Goal: Obtain resource: Obtain resource

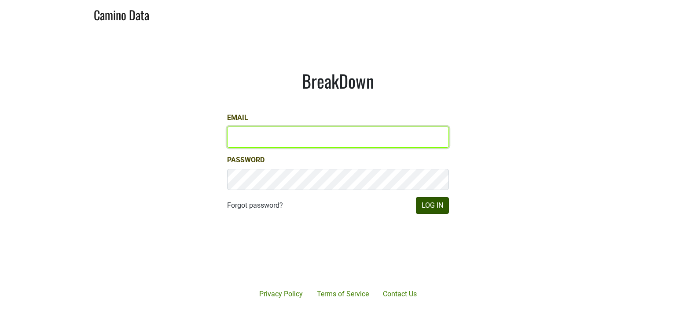
type input "hilary@emeritusvineyards.com"
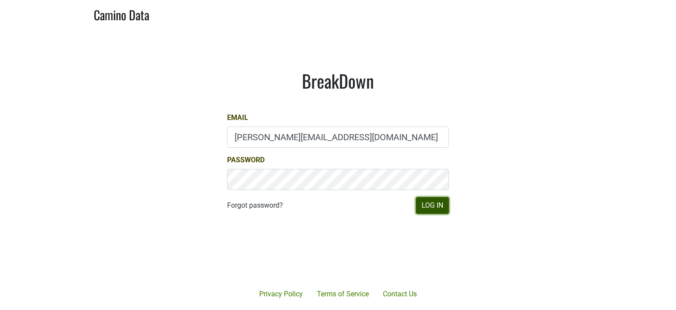
click at [436, 207] on button "Log In" at bounding box center [432, 205] width 33 height 17
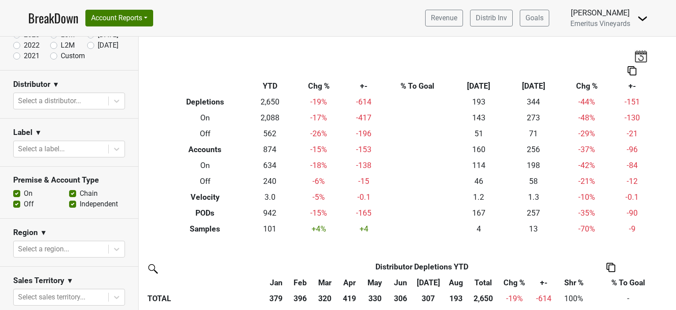
scroll to position [98, 0]
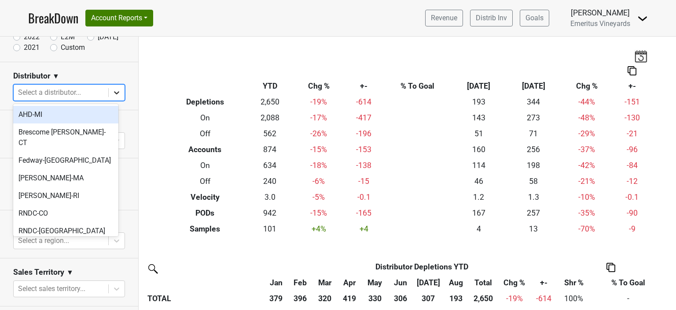
click at [112, 92] on icon at bounding box center [116, 92] width 9 height 9
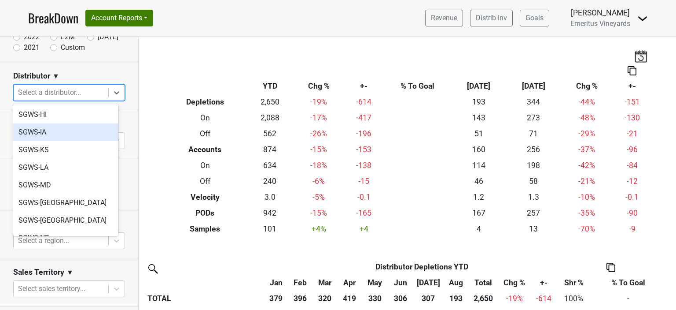
scroll to position [352, 0]
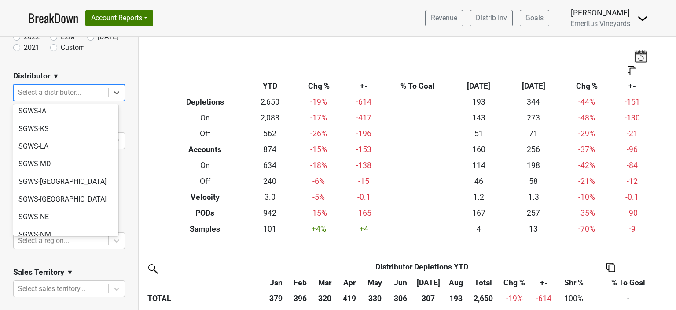
click at [42, 243] on div "SGWS-NV" at bounding box center [65, 252] width 105 height 18
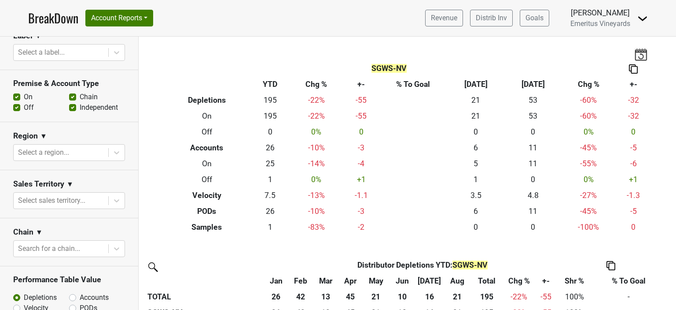
scroll to position [0, 0]
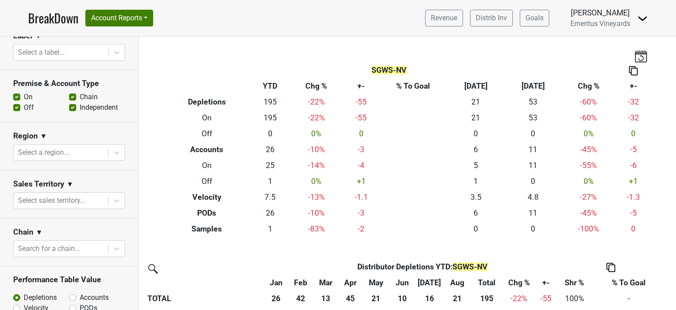
click at [632, 71] on img at bounding box center [633, 70] width 9 height 9
click at [628, 54] on div "Export to Excel" at bounding box center [631, 54] width 44 height 13
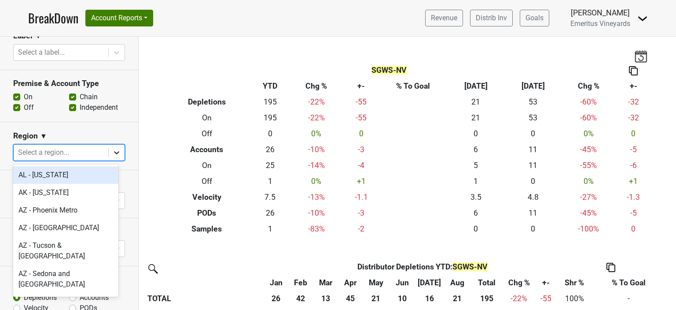
click at [110, 156] on div at bounding box center [117, 152] width 16 height 16
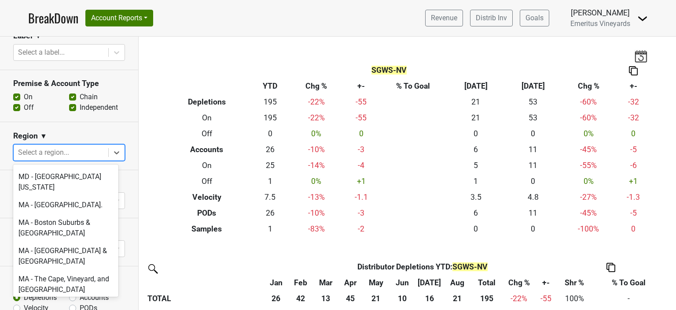
scroll to position [1497, 0]
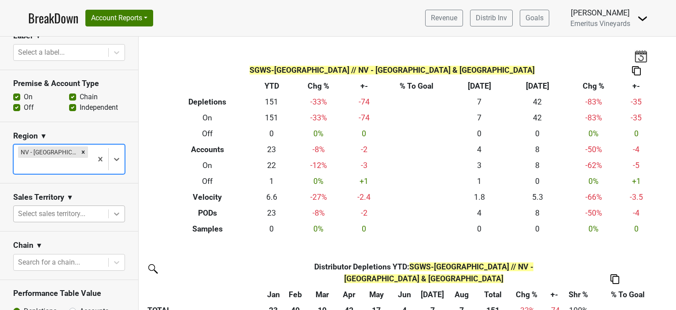
click at [112, 217] on icon at bounding box center [116, 213] width 9 height 9
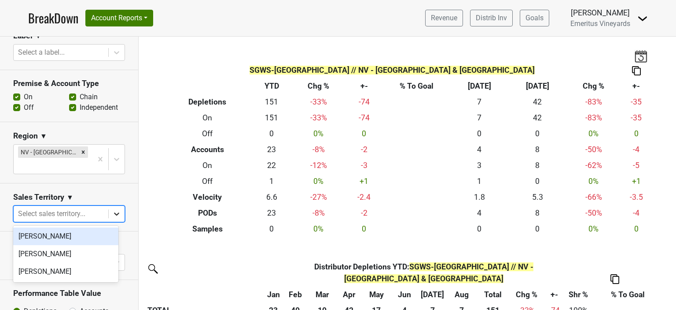
click at [112, 217] on icon at bounding box center [116, 213] width 9 height 9
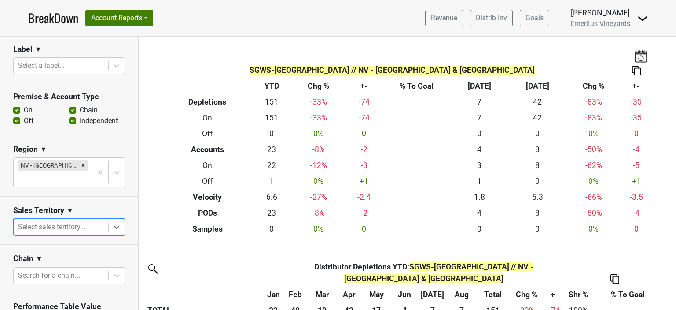
scroll to position [217, 0]
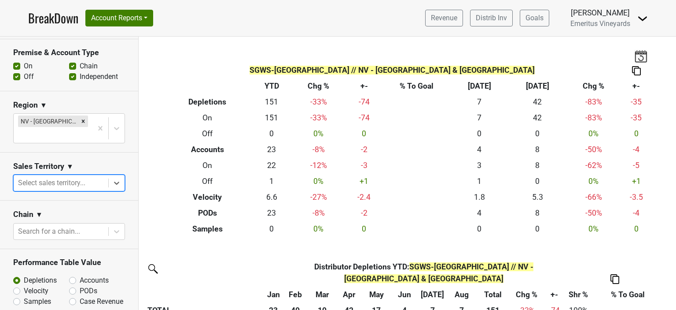
click at [632, 72] on img at bounding box center [636, 70] width 9 height 9
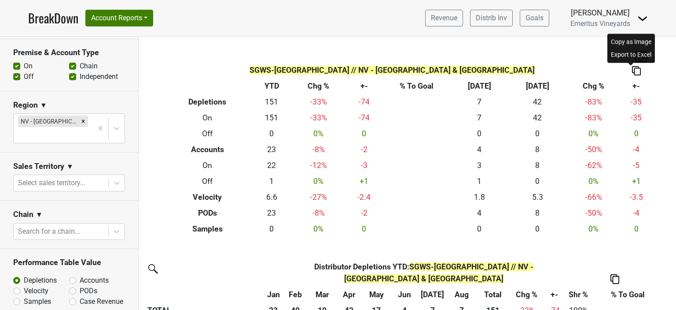
click at [639, 55] on div "Export to Excel" at bounding box center [631, 54] width 44 height 13
click at [632, 71] on img at bounding box center [636, 70] width 9 height 9
click at [622, 54] on div "Export to Excel" at bounding box center [631, 54] width 44 height 13
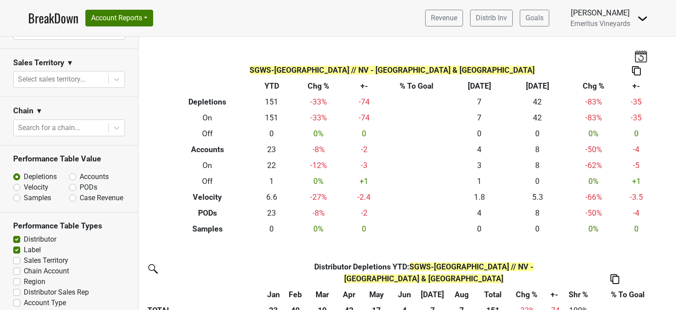
scroll to position [305, 0]
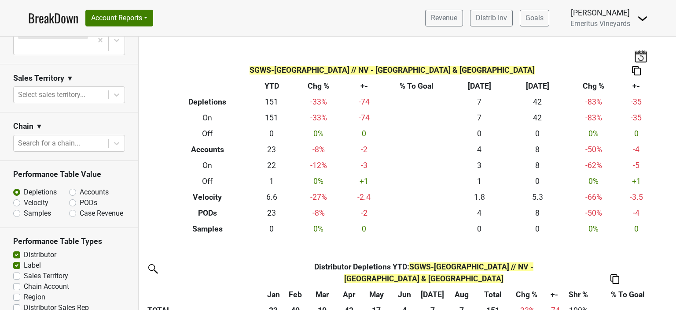
click at [80, 192] on label "Accounts" at bounding box center [94, 192] width 29 height 11
click at [69, 192] on input "Accounts" at bounding box center [95, 191] width 53 height 9
radio input "true"
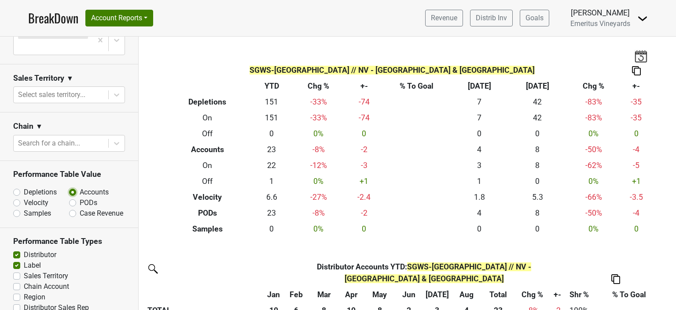
scroll to position [349, 0]
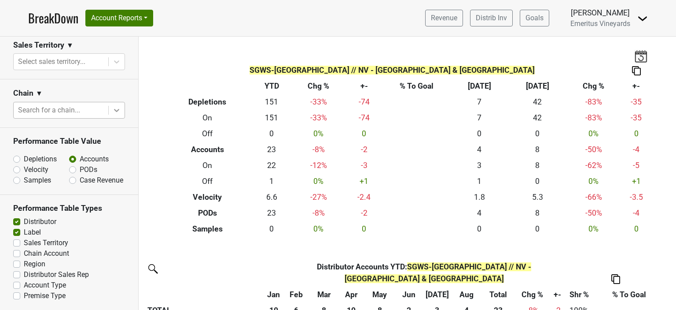
click at [109, 105] on div at bounding box center [117, 110] width 16 height 16
click at [125, 11] on button "Account Reports" at bounding box center [119, 18] width 68 height 17
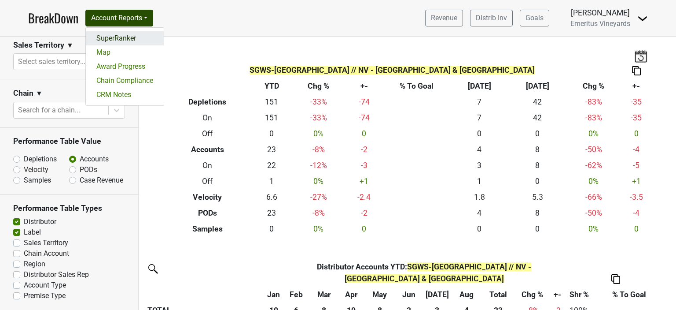
click at [118, 34] on link "SuperRanker" at bounding box center [125, 38] width 78 height 14
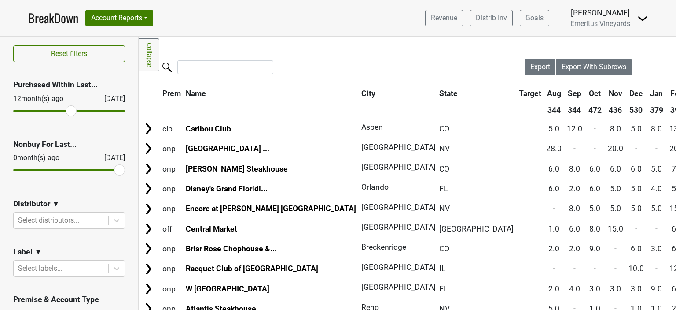
drag, startPoint x: 20, startPoint y: 111, endPoint x: 67, endPoint y: 113, distance: 47.2
type input "12"
click at [67, 111] on input "range" at bounding box center [69, 110] width 112 height 1
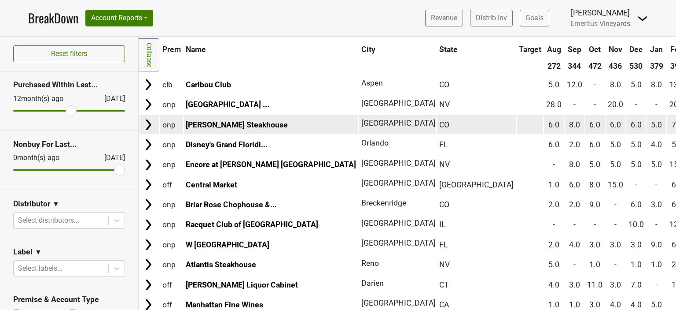
scroll to position [88, 0]
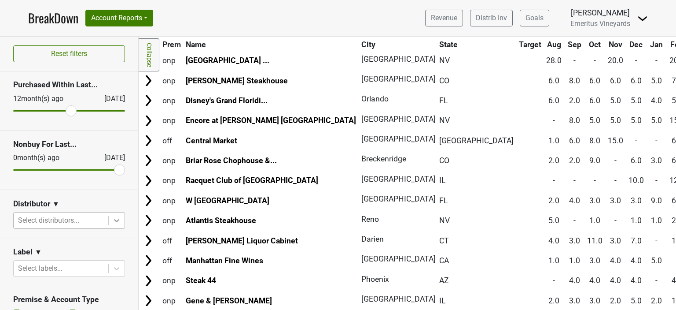
click at [114, 219] on icon at bounding box center [116, 220] width 9 height 9
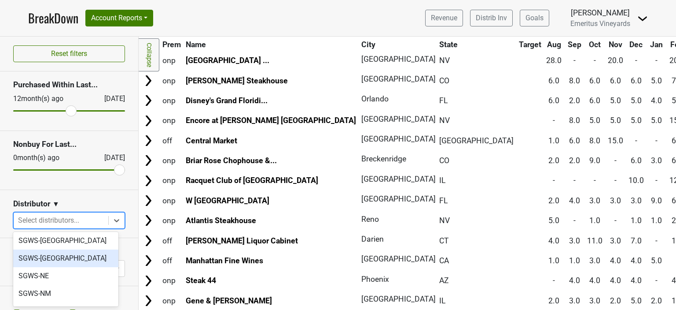
scroll to position [436, 0]
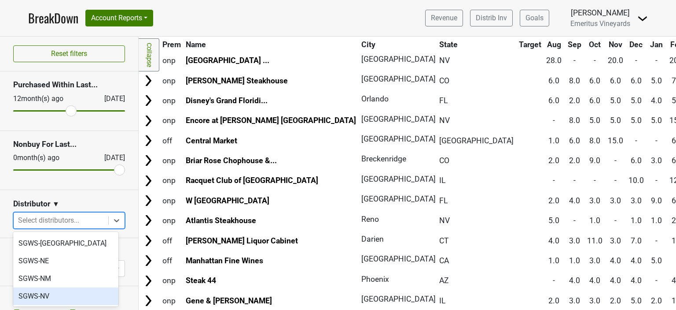
click at [36, 287] on div "SGWS-NV" at bounding box center [65, 296] width 105 height 18
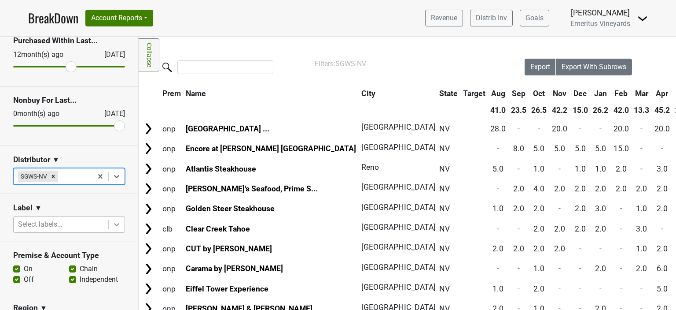
scroll to position [88, 0]
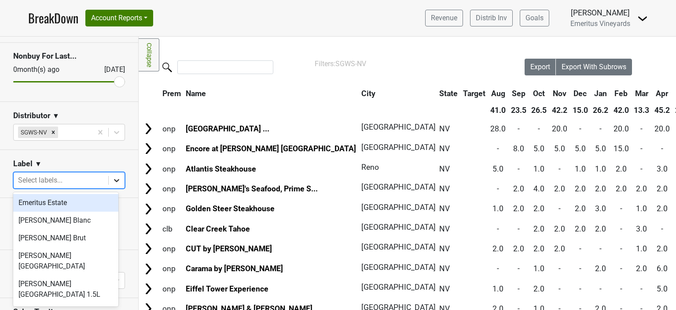
click at [112, 183] on icon at bounding box center [116, 180] width 9 height 9
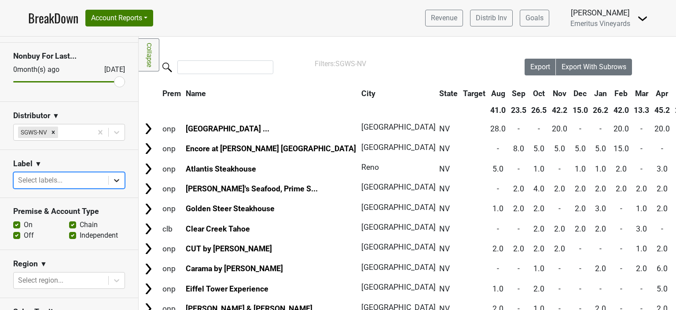
click at [112, 183] on icon at bounding box center [116, 180] width 9 height 9
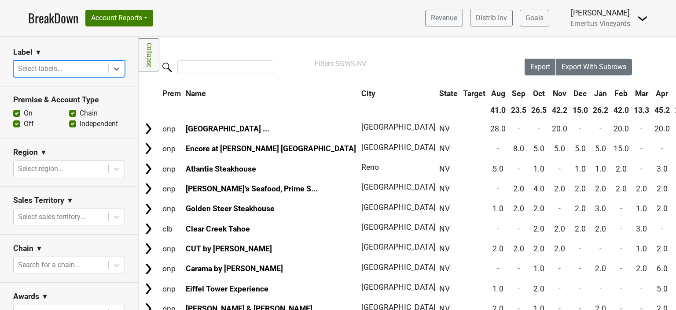
scroll to position [220, 0]
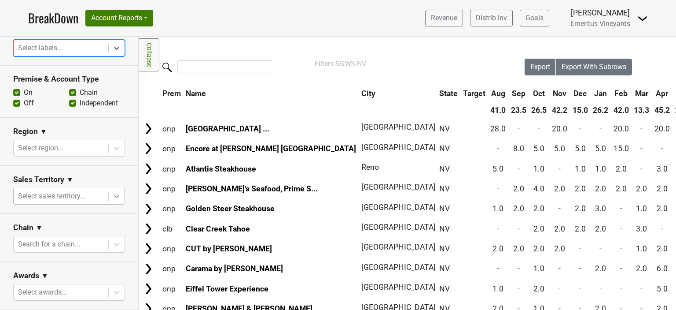
click at [112, 195] on icon at bounding box center [116, 196] width 9 height 9
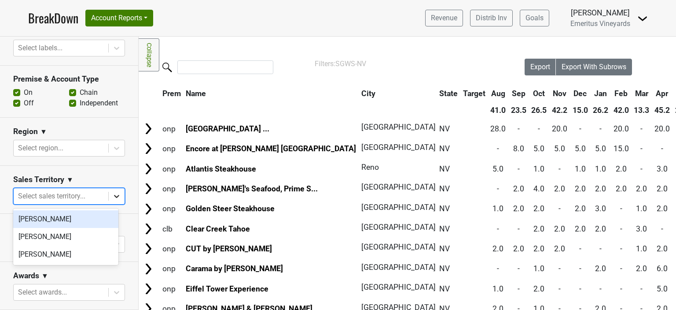
click at [112, 195] on icon at bounding box center [116, 196] width 9 height 9
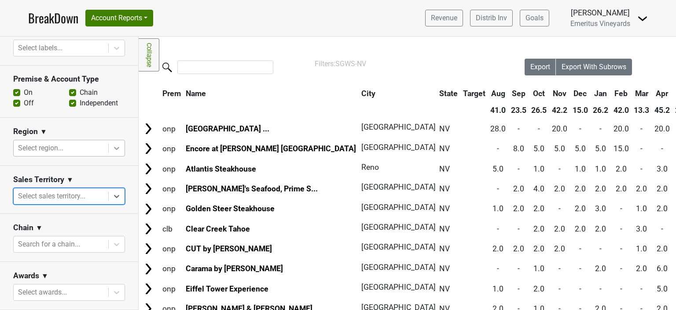
click at [112, 148] on icon at bounding box center [116, 148] width 9 height 9
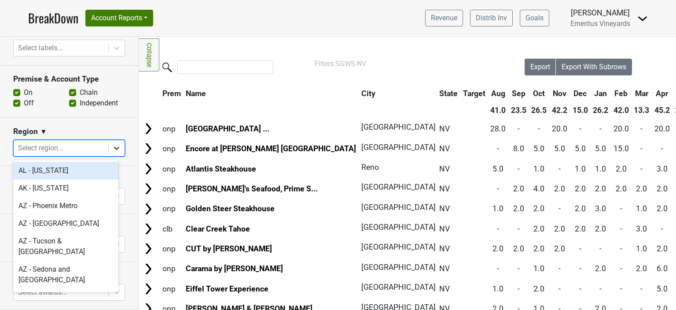
click at [112, 148] on icon at bounding box center [116, 148] width 9 height 9
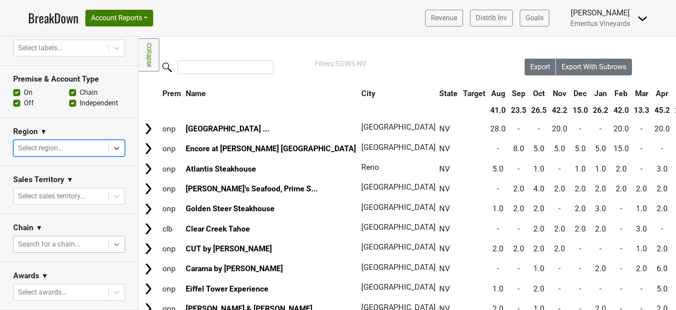
click at [112, 247] on icon at bounding box center [116, 244] width 9 height 9
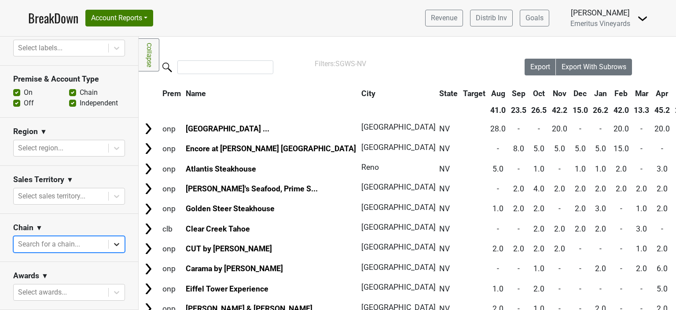
click at [112, 247] on icon at bounding box center [116, 244] width 9 height 9
click at [113, 152] on icon at bounding box center [116, 148] width 9 height 9
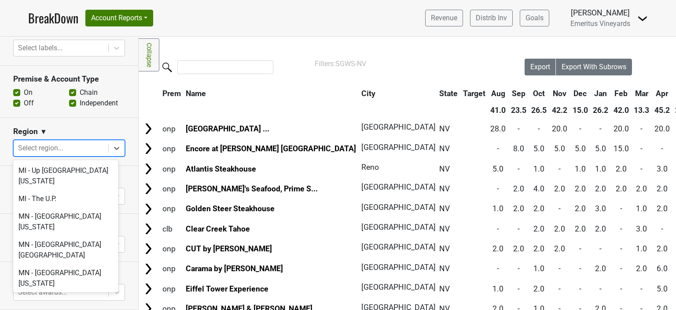
scroll to position [1541, 0]
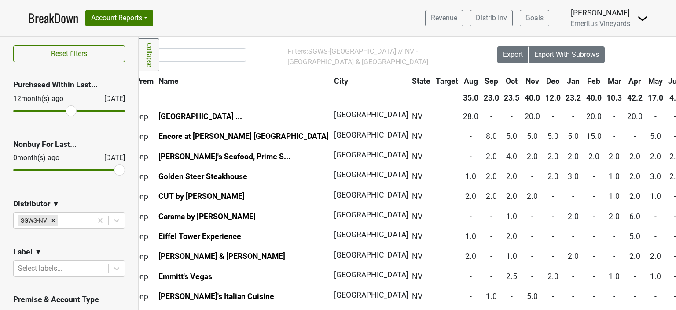
scroll to position [0, 27]
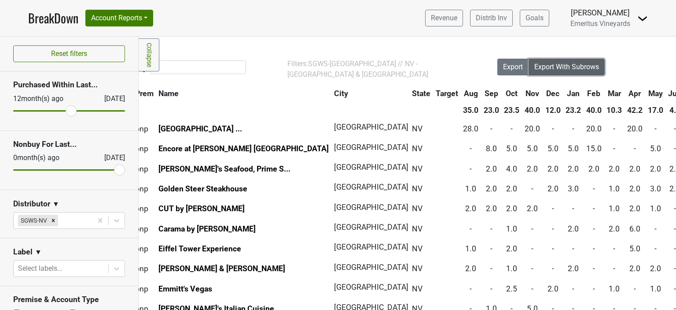
click at [573, 66] on span "Export With Subrows" at bounding box center [567, 67] width 65 height 8
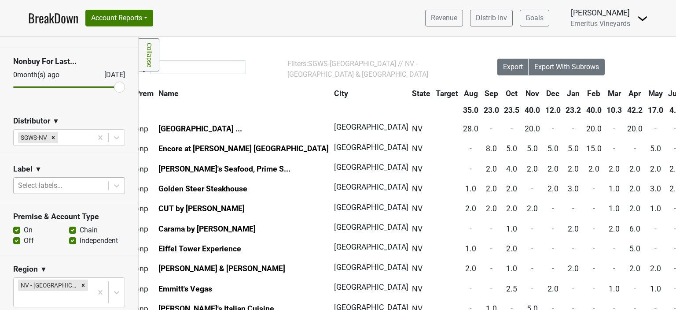
scroll to position [0, 0]
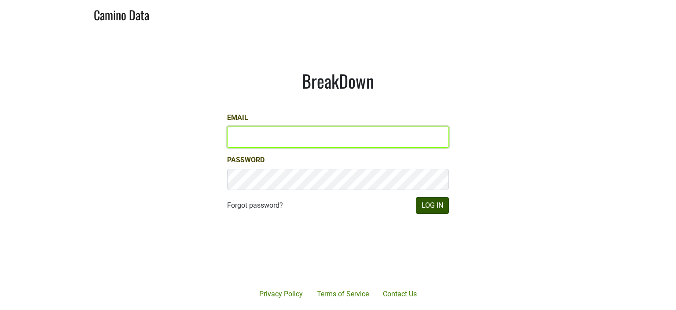
type input "hilary@emeritusvineyards.com"
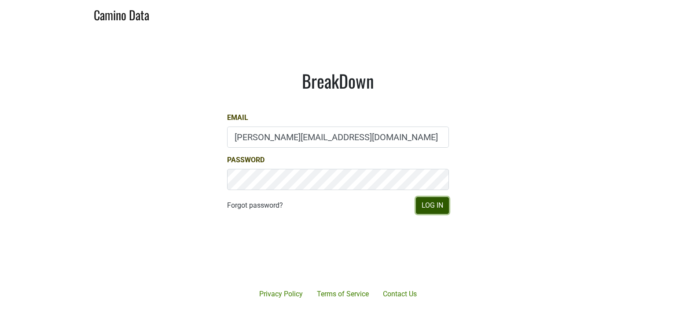
click at [417, 203] on button "Log In" at bounding box center [432, 205] width 33 height 17
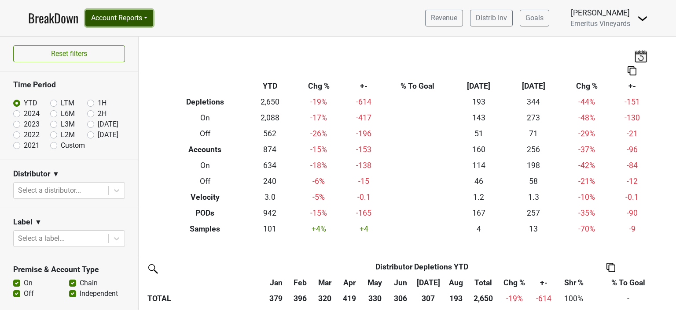
click at [129, 22] on button "Account Reports" at bounding box center [119, 18] width 68 height 17
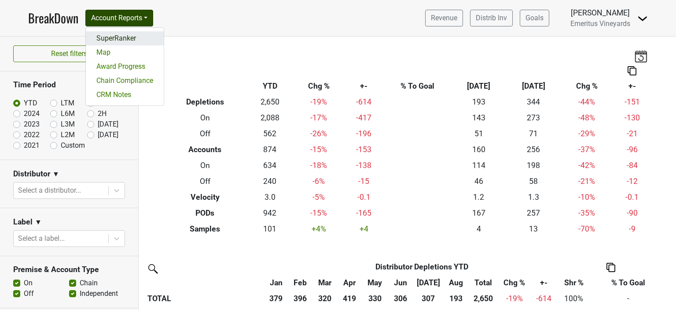
click at [123, 38] on link "SuperRanker" at bounding box center [125, 38] width 78 height 14
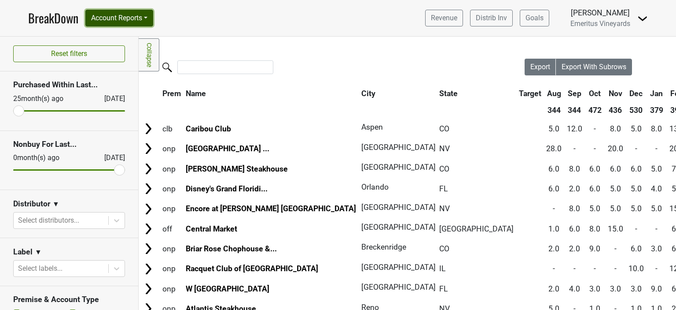
click at [140, 19] on button "Account Reports" at bounding box center [119, 18] width 68 height 17
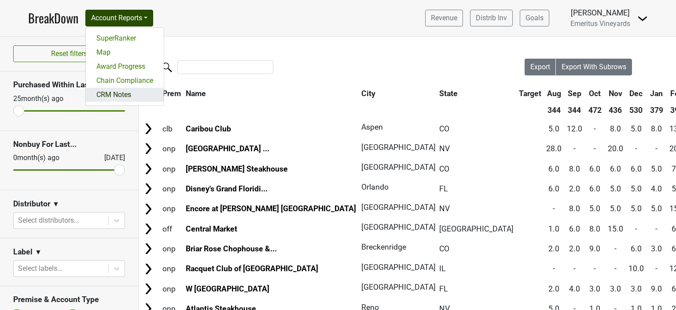
click at [114, 92] on link "CRM Notes" at bounding box center [125, 95] width 78 height 14
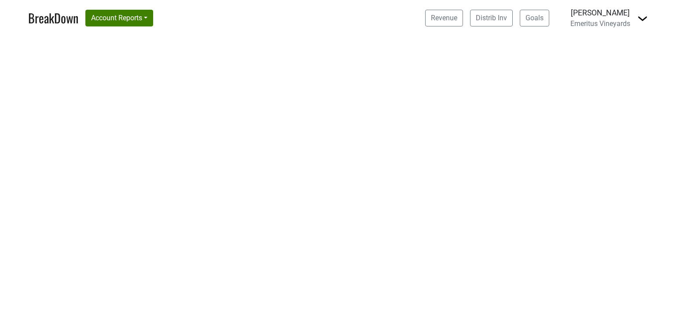
select select "CA"
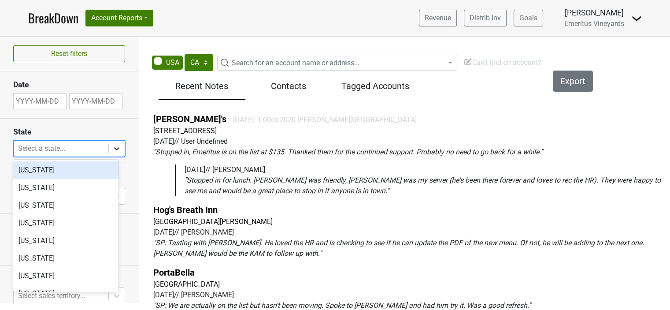
click at [112, 149] on icon at bounding box center [116, 148] width 9 height 9
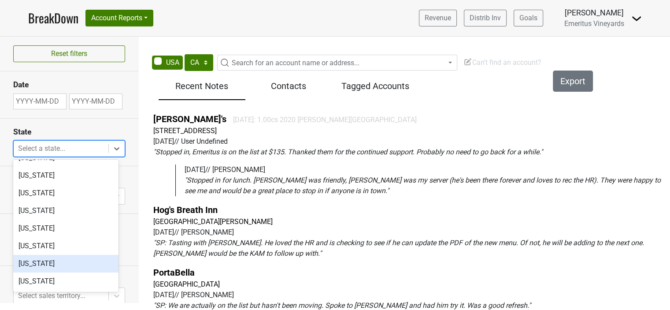
scroll to position [528, 0]
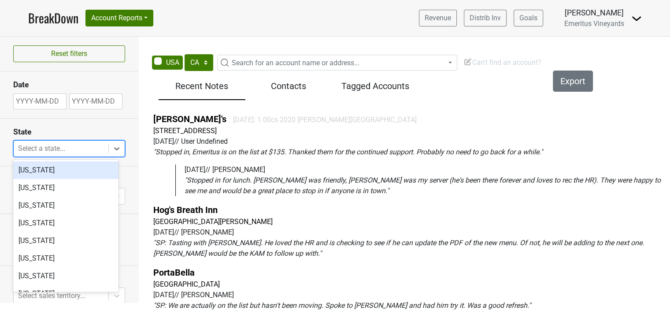
click at [21, 170] on div "[US_STATE]" at bounding box center [65, 170] width 105 height 18
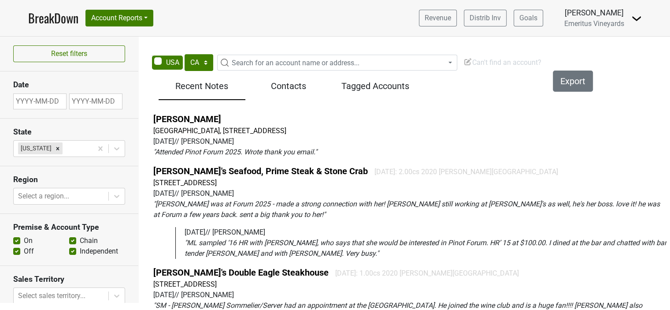
click at [421, 109] on div "[PERSON_NAME][GEOGRAPHIC_DATA], [STREET_ADDRESS] [DATE] // [PERSON_NAME] " Atte…" at bounding box center [409, 212] width 533 height 207
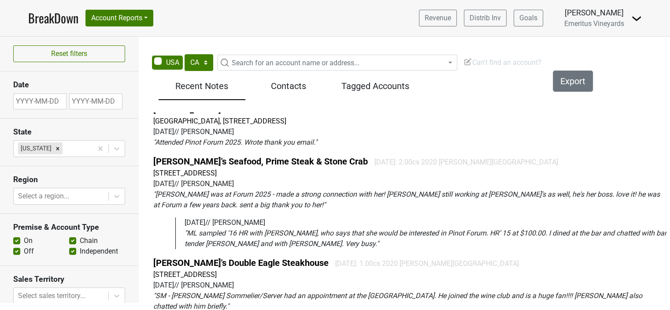
scroll to position [0, 0]
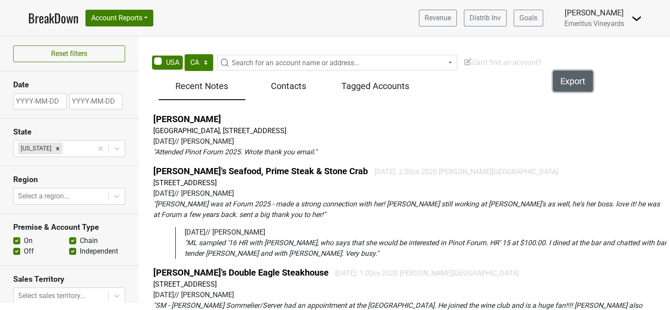
click at [567, 80] on button "Export" at bounding box center [573, 80] width 40 height 21
click at [59, 18] on link "BreakDown" at bounding box center [53, 18] width 50 height 18
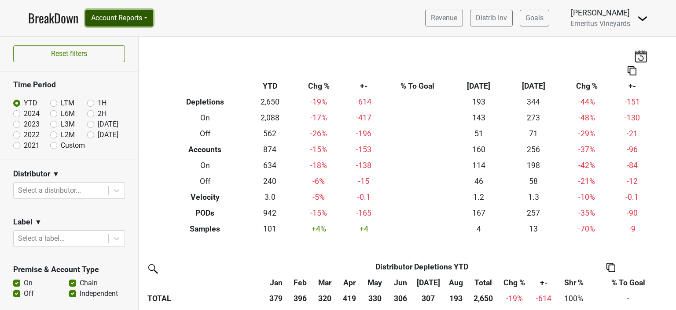
click at [118, 17] on button "Account Reports" at bounding box center [119, 18] width 68 height 17
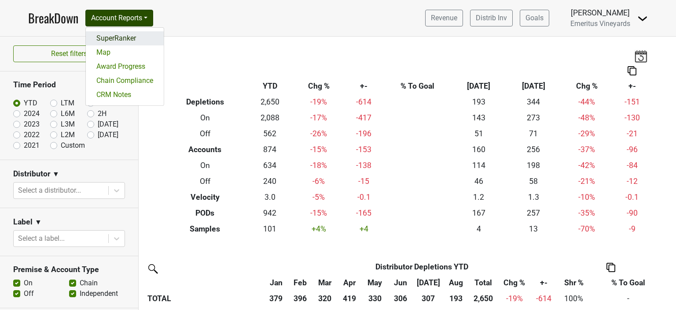
click at [130, 38] on link "SuperRanker" at bounding box center [125, 38] width 78 height 14
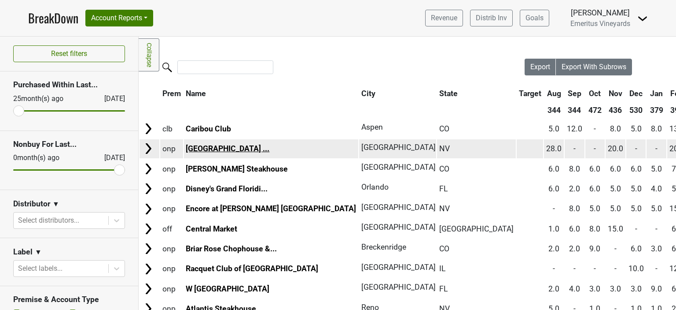
click at [210, 149] on link "Paris Las Vegas Hotel ..." at bounding box center [228, 148] width 84 height 9
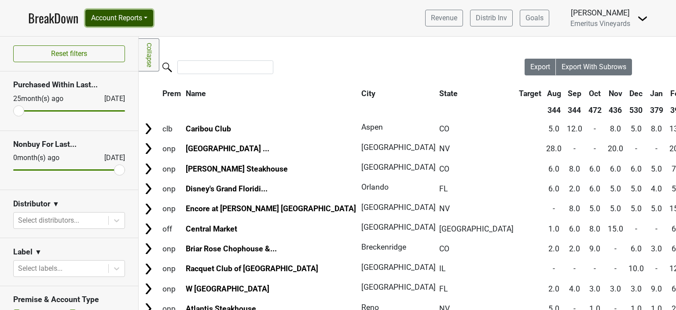
click at [146, 18] on button "Account Reports" at bounding box center [119, 18] width 68 height 17
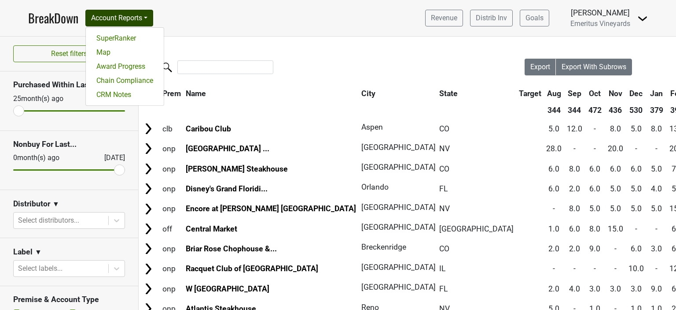
click at [336, 33] on nav "BreakDown Account Reports SuperRanker Map Award Progress Chain Compliance CRM N…" at bounding box center [338, 18] width 634 height 36
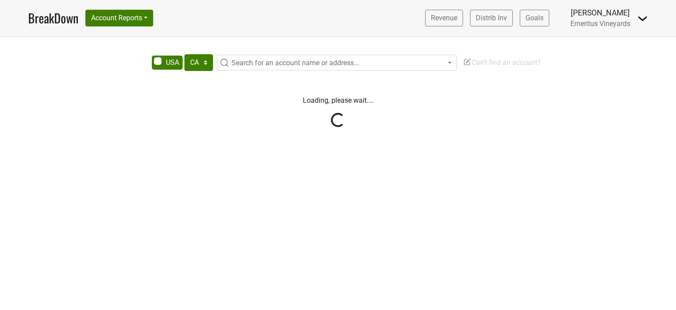
select select "CA"
